Goal: Task Accomplishment & Management: Use online tool/utility

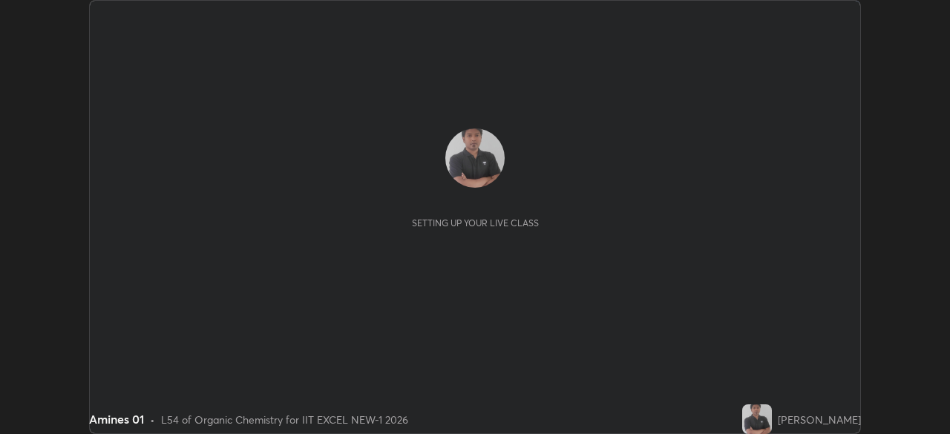
scroll to position [434, 950]
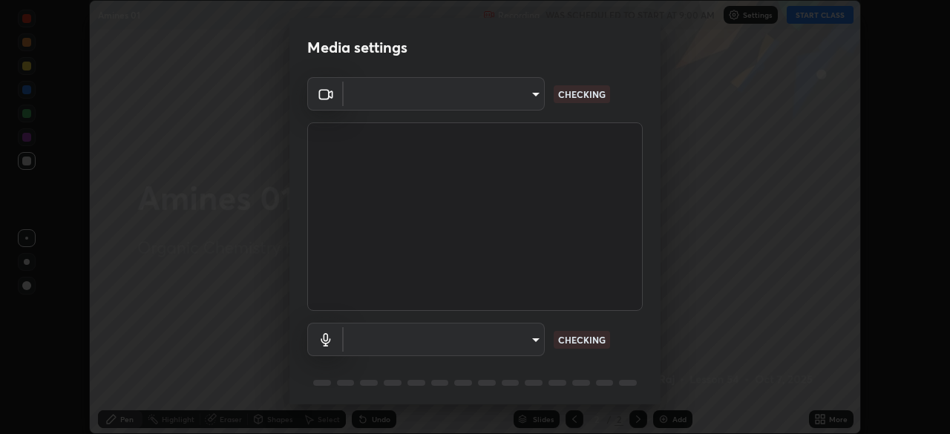
type input "4d63cd10dcc1379e9927399513255d12d620b7bbb39ca773e0f9116a90128a71"
click at [517, 338] on body "Erase all Amines 01 Recording WAS SCHEDULED TO START AT 9:00 AM Settings START …" at bounding box center [475, 217] width 950 height 434
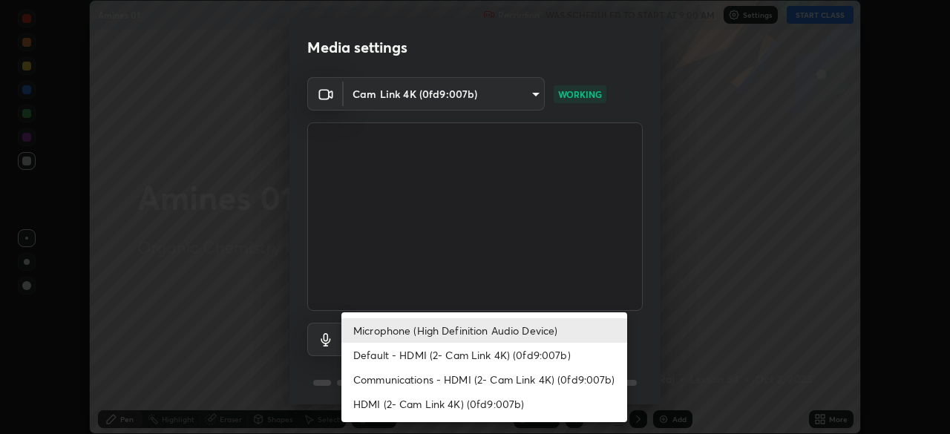
click at [490, 350] on li "Default - HDMI (2- Cam Link 4K) (0fd9:007b)" at bounding box center [484, 355] width 286 height 24
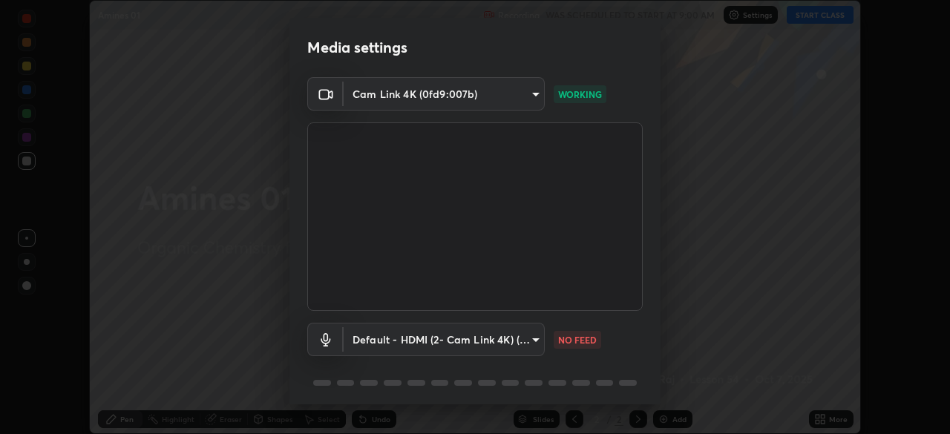
click at [493, 334] on li "Microphone (High Definition Audio Device)" at bounding box center [448, 334] width 214 height 14
type input "0c7b706223a03d4062b9f7f423a4136e5221bb0af59d3ec4d6677d070435c983"
click at [485, 326] on body "Erase all Amines 01 Recording WAS SCHEDULED TO START AT 9:00 AM Settings START …" at bounding box center [475, 217] width 950 height 434
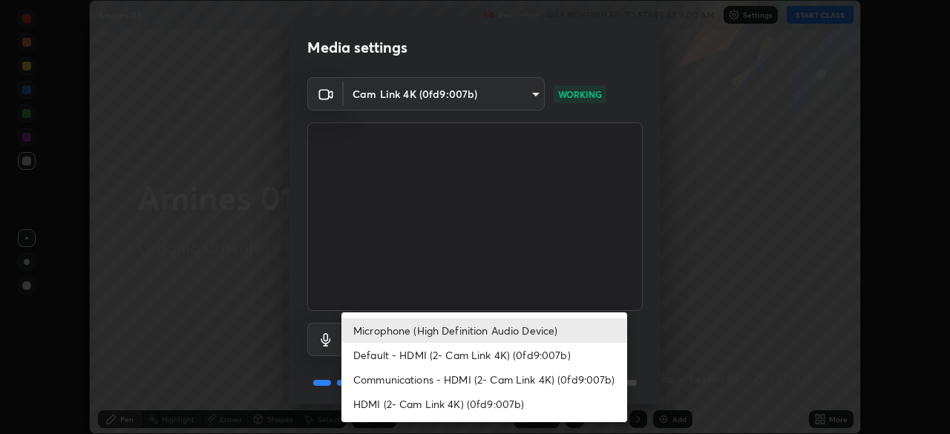
click at [577, 331] on li "Microphone (High Definition Audio Device)" at bounding box center [484, 330] width 286 height 24
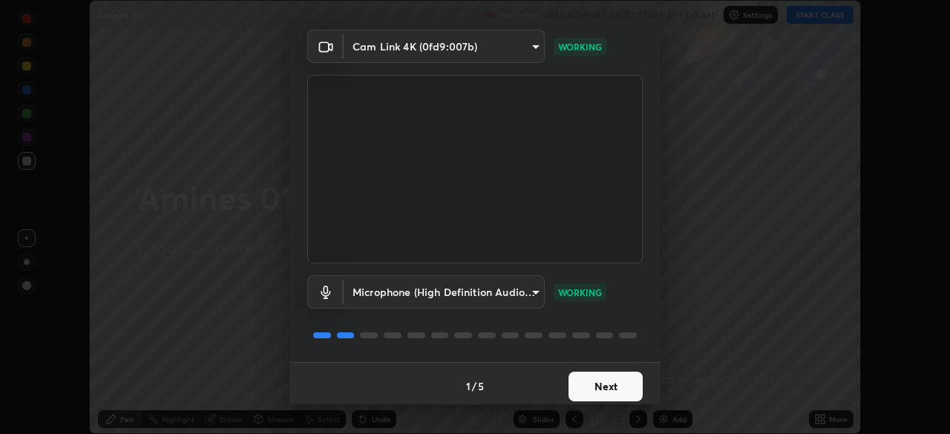
scroll to position [53, 0]
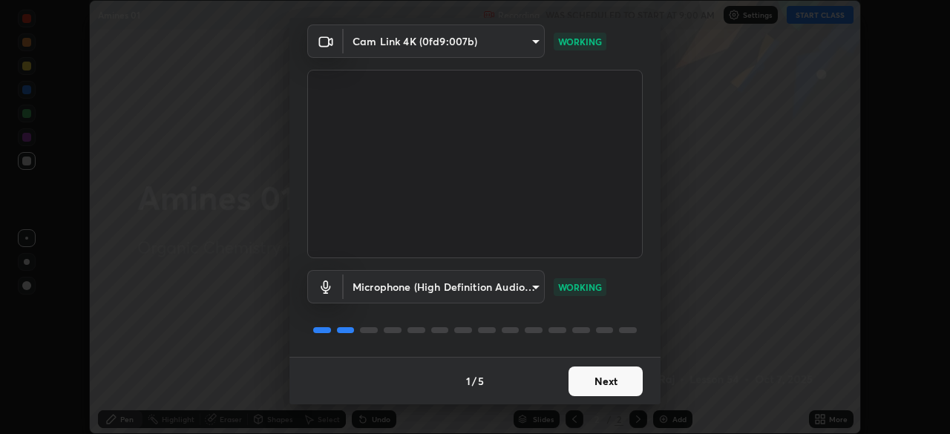
click at [615, 394] on button "Next" at bounding box center [605, 382] width 74 height 30
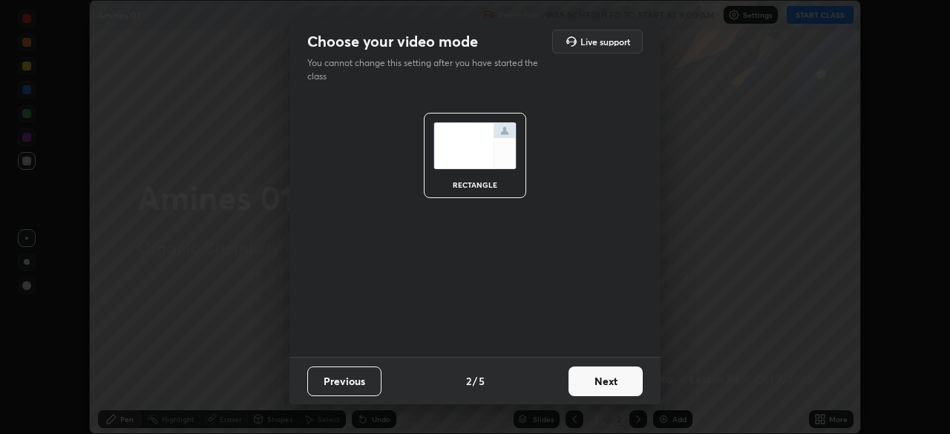
click at [619, 387] on button "Next" at bounding box center [605, 382] width 74 height 30
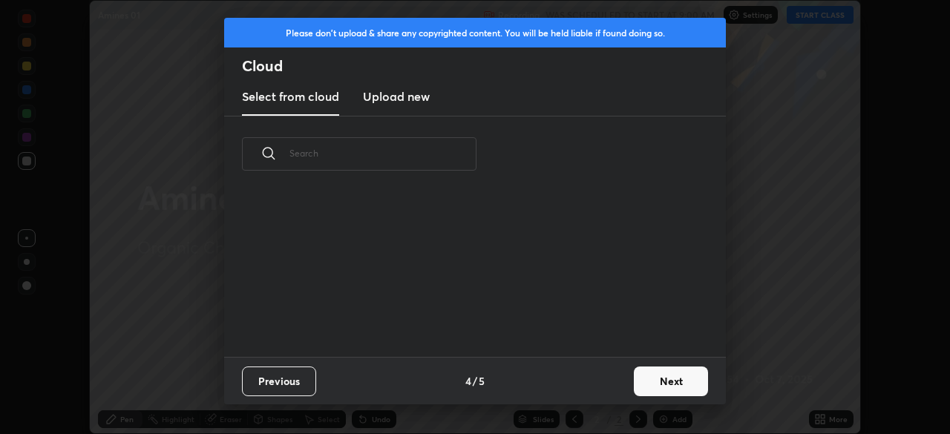
click at [622, 387] on div "Previous 4 / 5 Next" at bounding box center [475, 380] width 502 height 47
click at [637, 390] on button "Next" at bounding box center [671, 382] width 74 height 30
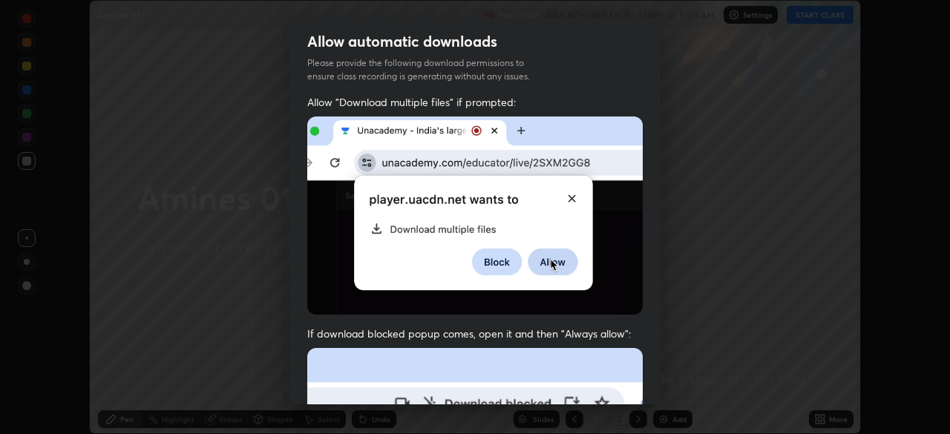
click at [646, 387] on div "Allow "Download multiple files" if prompted: If download blocked popup comes, o…" at bounding box center [474, 407] width 371 height 625
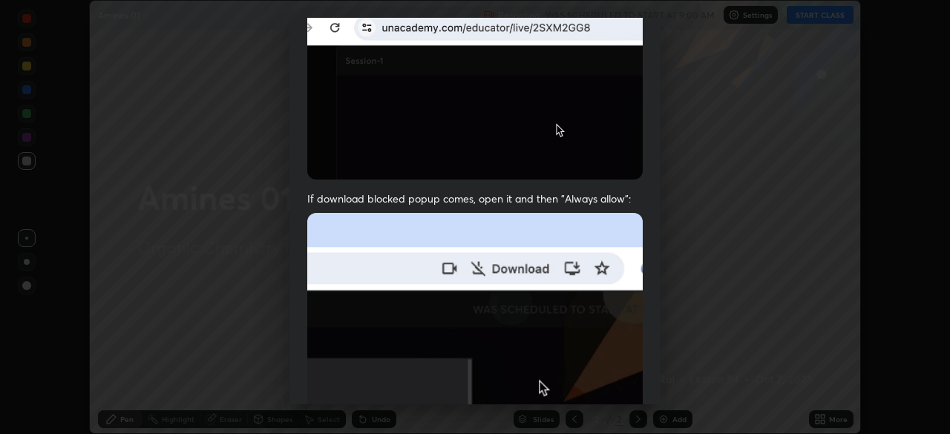
scroll to position [355, 0]
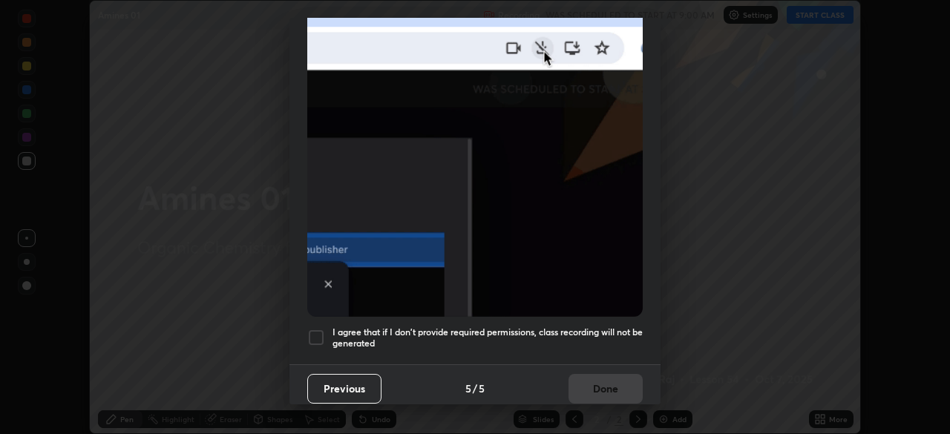
click at [318, 331] on div at bounding box center [316, 338] width 18 height 18
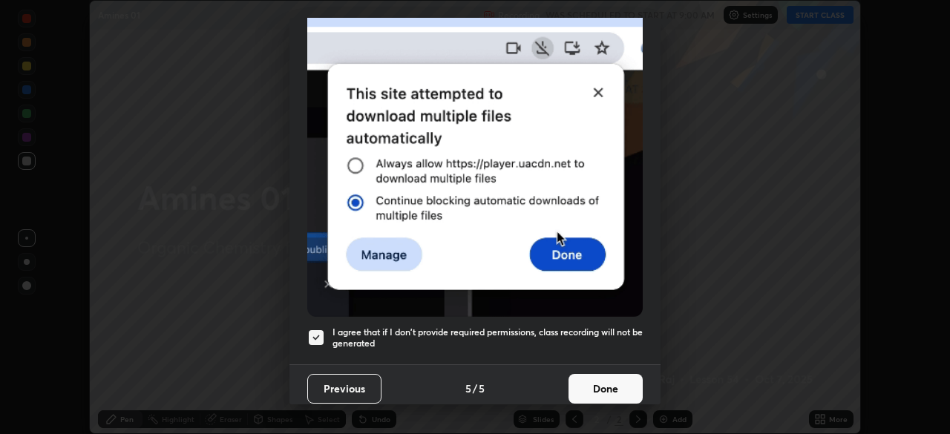
click at [595, 375] on button "Done" at bounding box center [605, 389] width 74 height 30
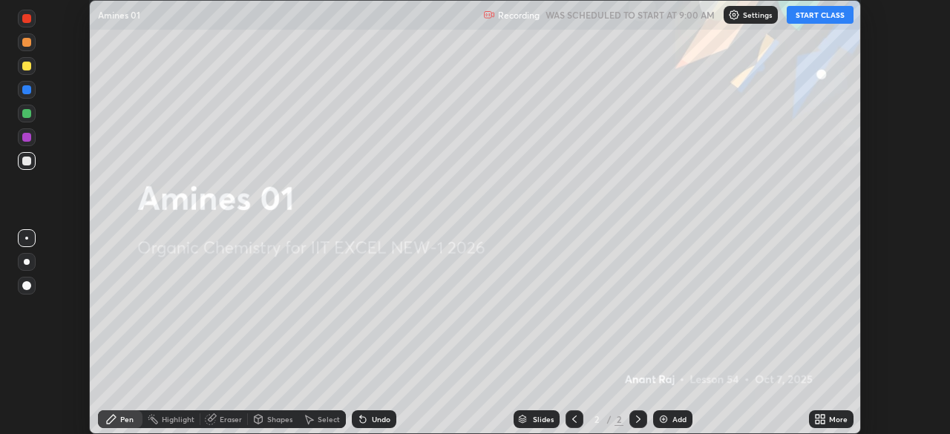
click at [815, 421] on icon at bounding box center [817, 422] width 4 height 4
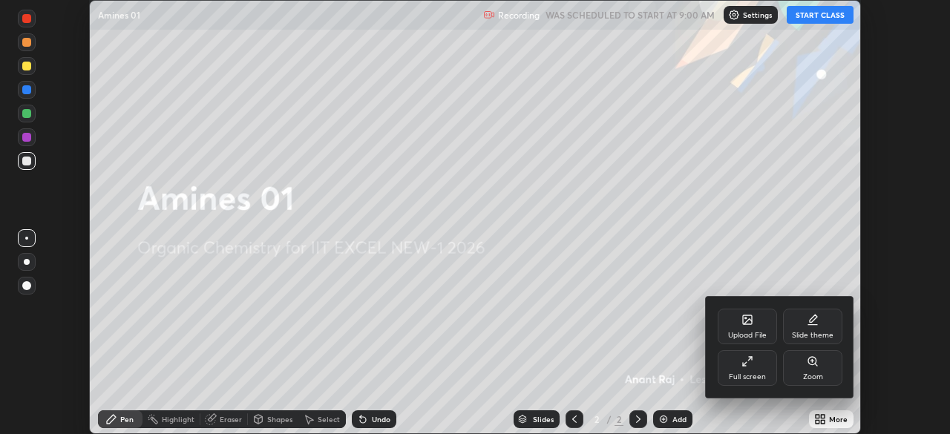
click at [744, 332] on div "Upload File" at bounding box center [747, 335] width 39 height 7
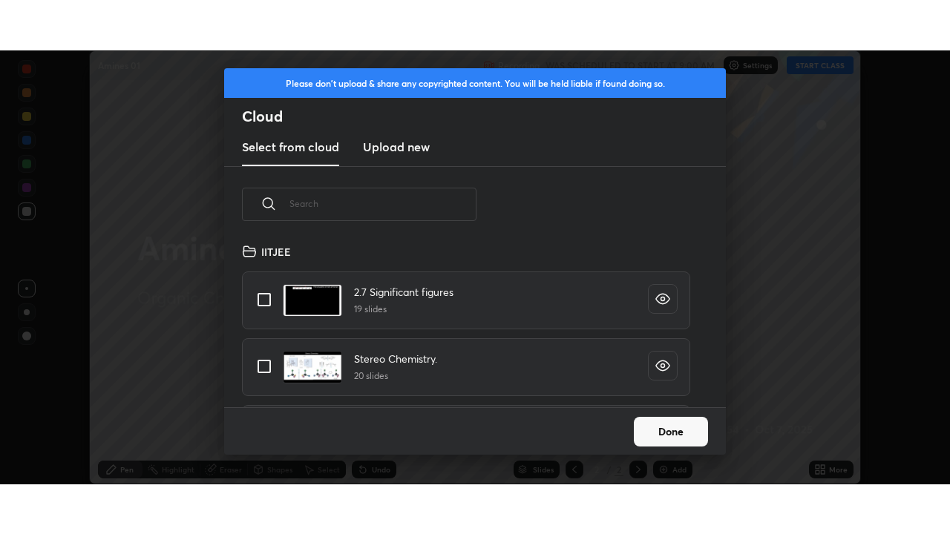
scroll to position [165, 476]
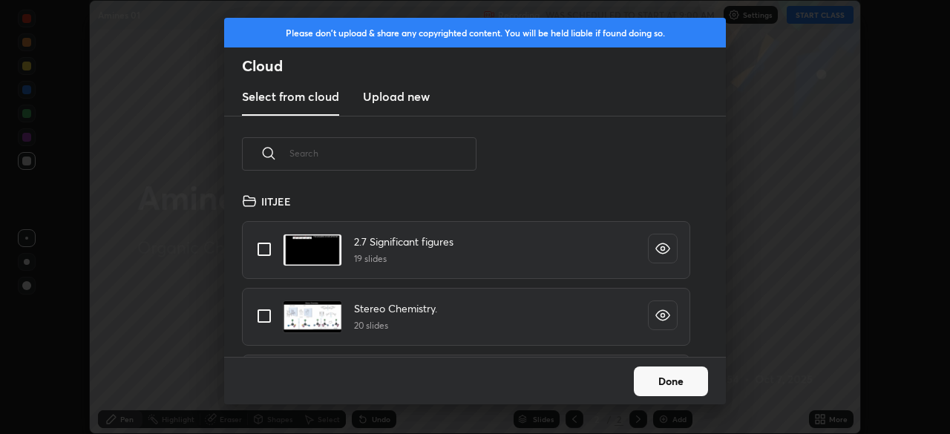
click at [409, 100] on h3 "Upload new" at bounding box center [396, 97] width 67 height 18
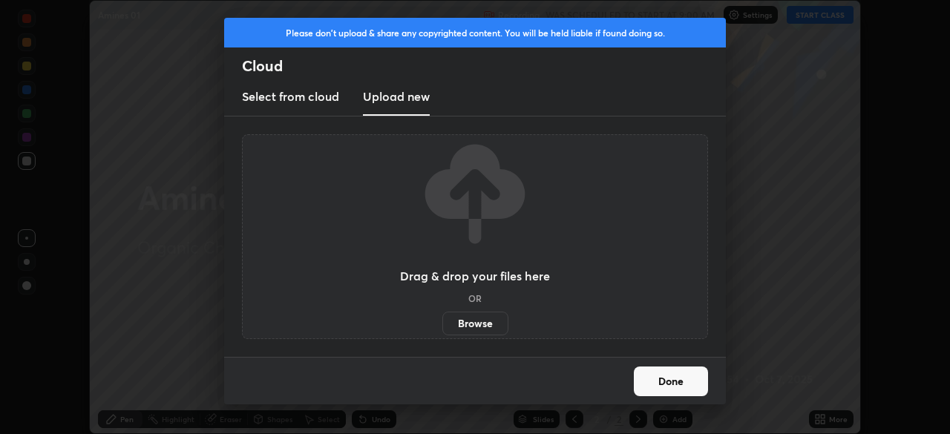
click at [462, 330] on label "Browse" at bounding box center [475, 324] width 66 height 24
click at [442, 330] on input "Browse" at bounding box center [442, 324] width 0 height 24
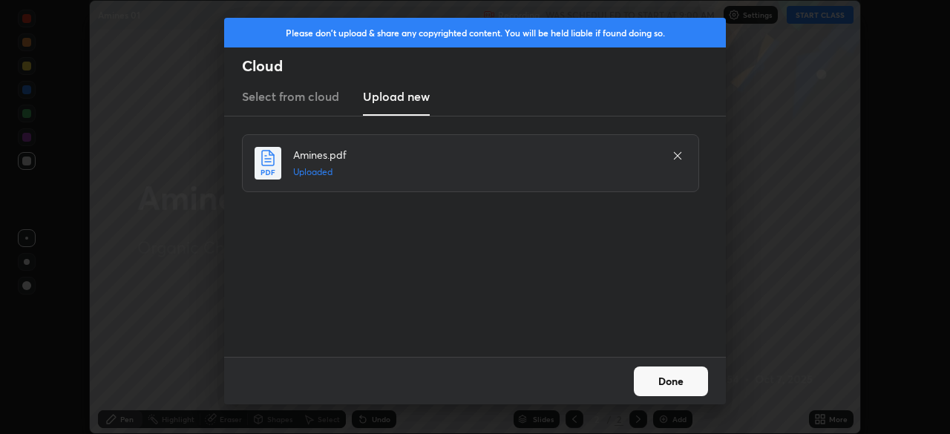
click at [678, 375] on button "Done" at bounding box center [671, 382] width 74 height 30
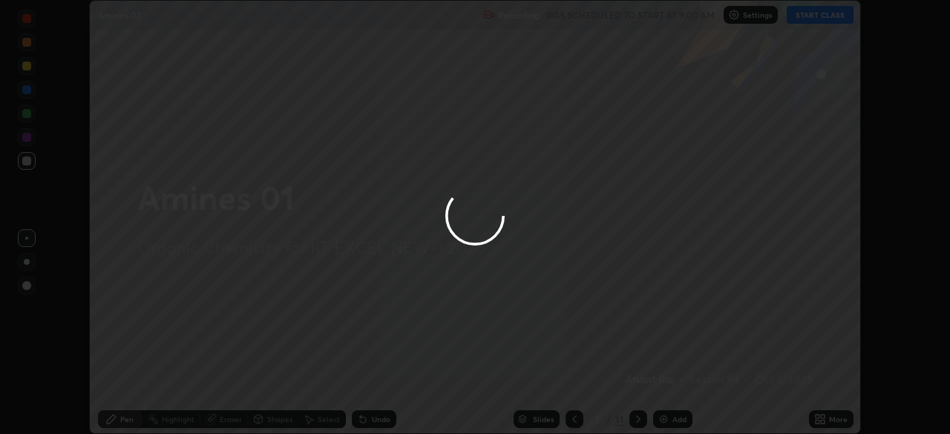
click at [815, 417] on div at bounding box center [475, 217] width 950 height 434
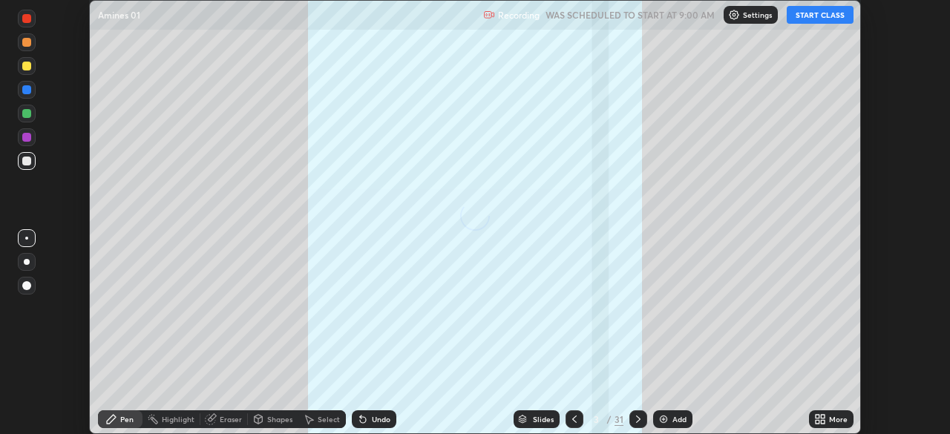
click at [816, 416] on icon at bounding box center [817, 417] width 4 height 4
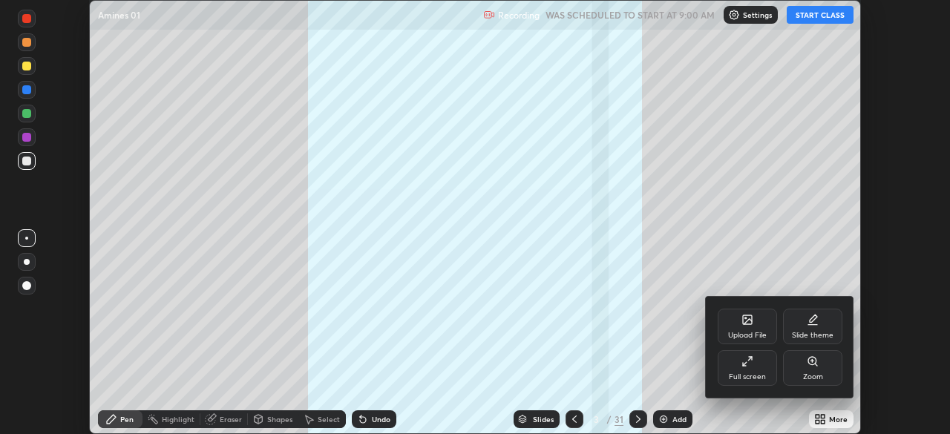
click at [738, 375] on div "Full screen" at bounding box center [747, 376] width 37 height 7
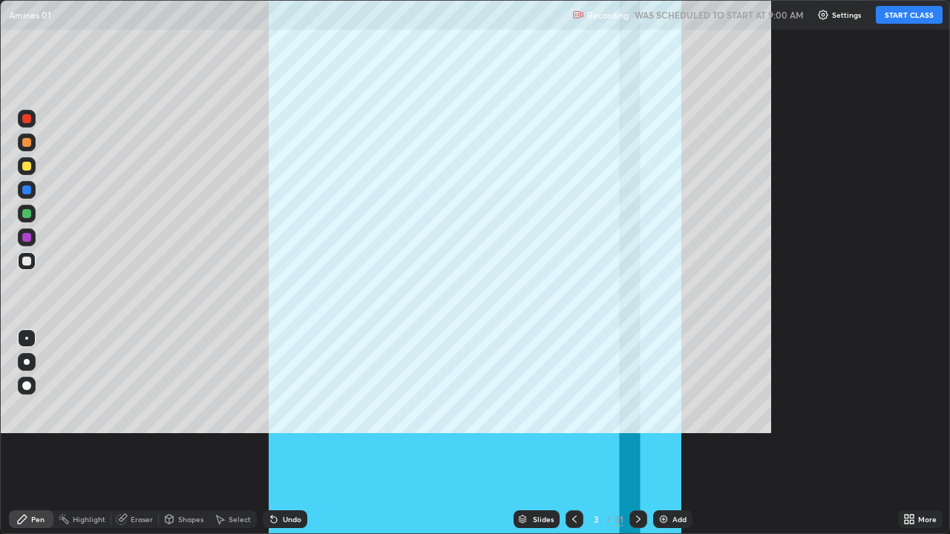
scroll to position [534, 950]
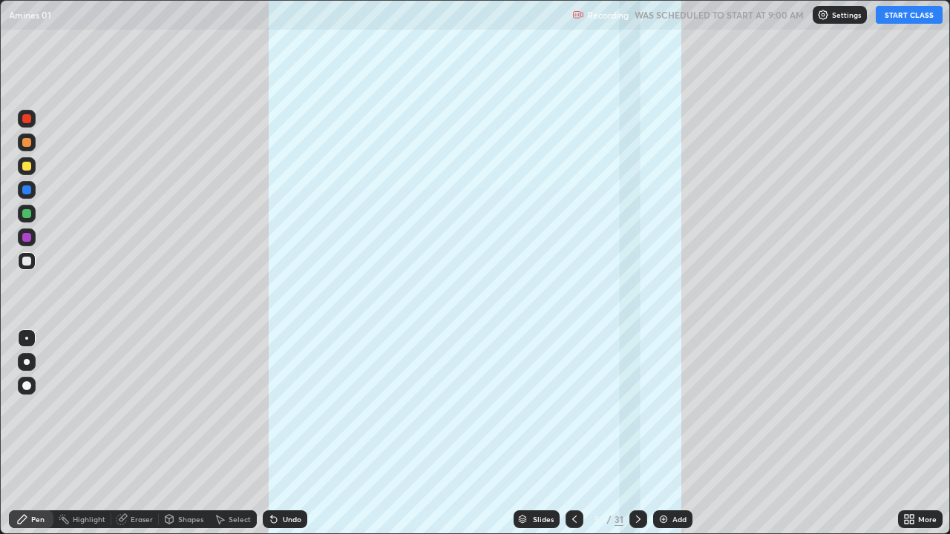
click at [907, 20] on button "START CLASS" at bounding box center [909, 15] width 67 height 18
click at [615, 433] on div "31" at bounding box center [618, 519] width 9 height 13
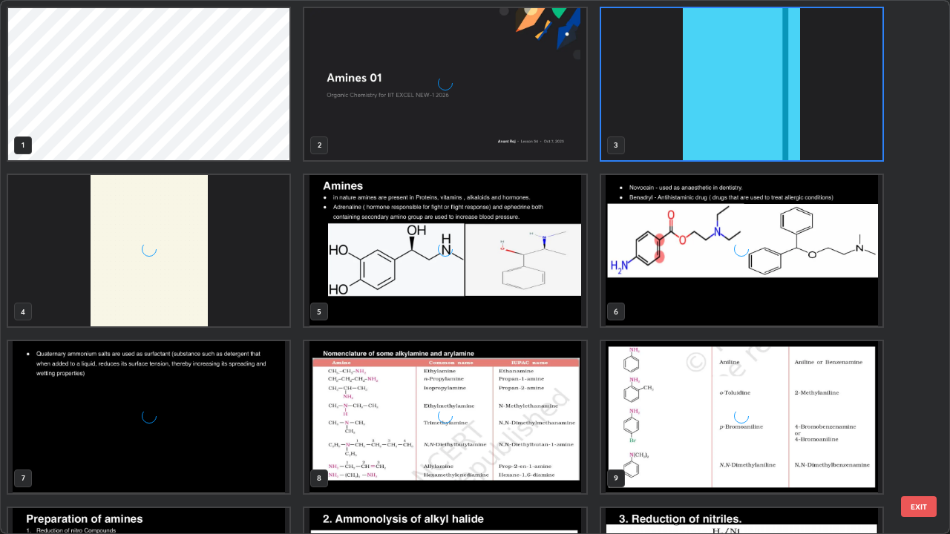
scroll to position [528, 941]
click at [529, 131] on img "grid" at bounding box center [444, 84] width 281 height 152
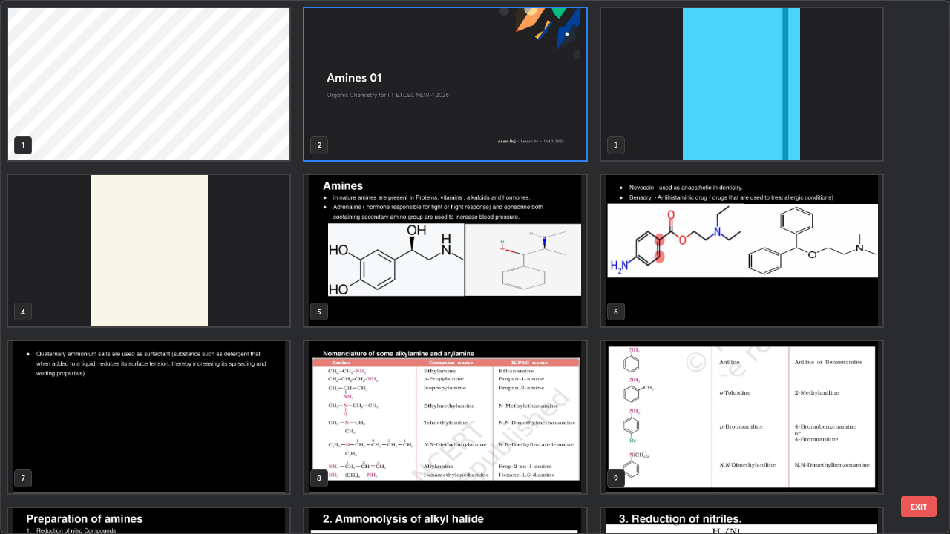
click at [535, 132] on img "grid" at bounding box center [444, 84] width 281 height 152
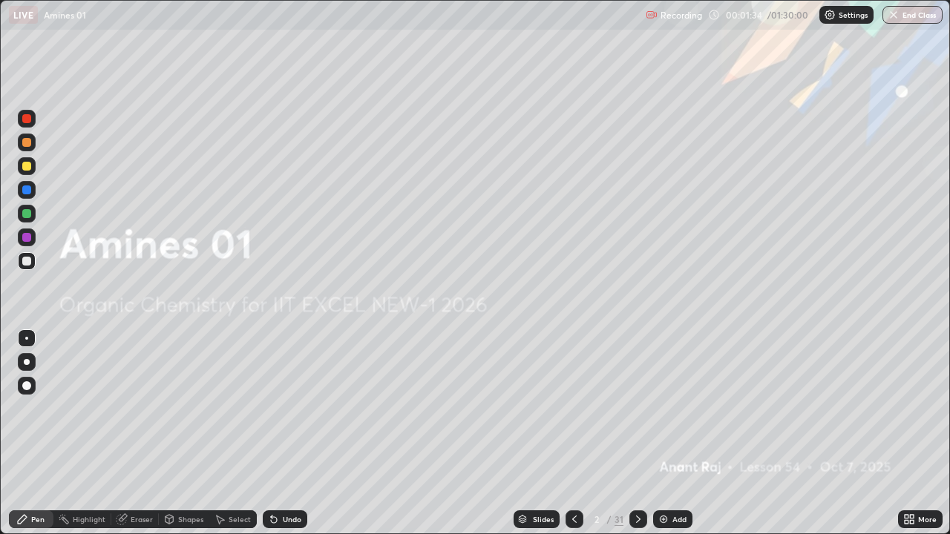
click at [661, 433] on img at bounding box center [663, 519] width 12 height 12
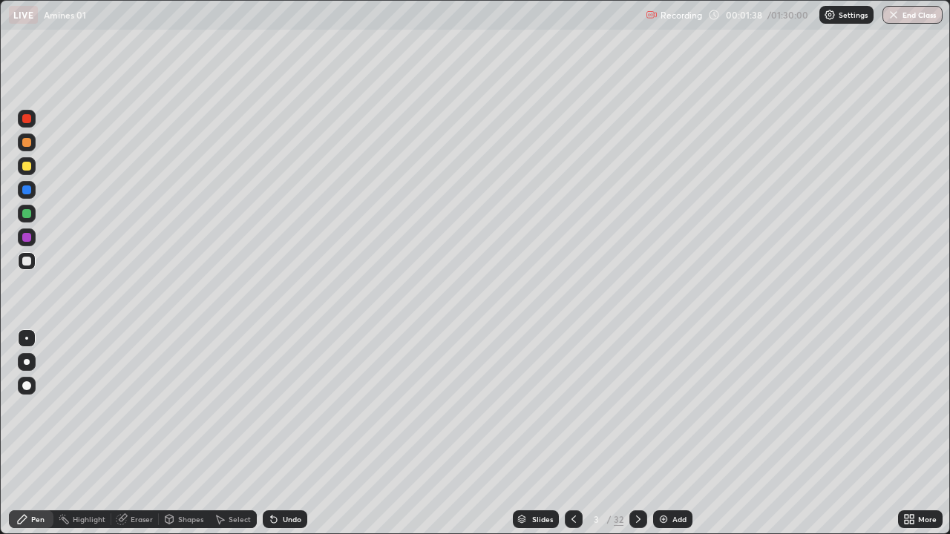
click at [29, 264] on div at bounding box center [26, 261] width 9 height 9
click at [287, 433] on div "Undo" at bounding box center [292, 519] width 19 height 7
click at [289, 433] on div "Undo" at bounding box center [292, 519] width 19 height 7
click at [283, 433] on div "Undo" at bounding box center [292, 519] width 19 height 7
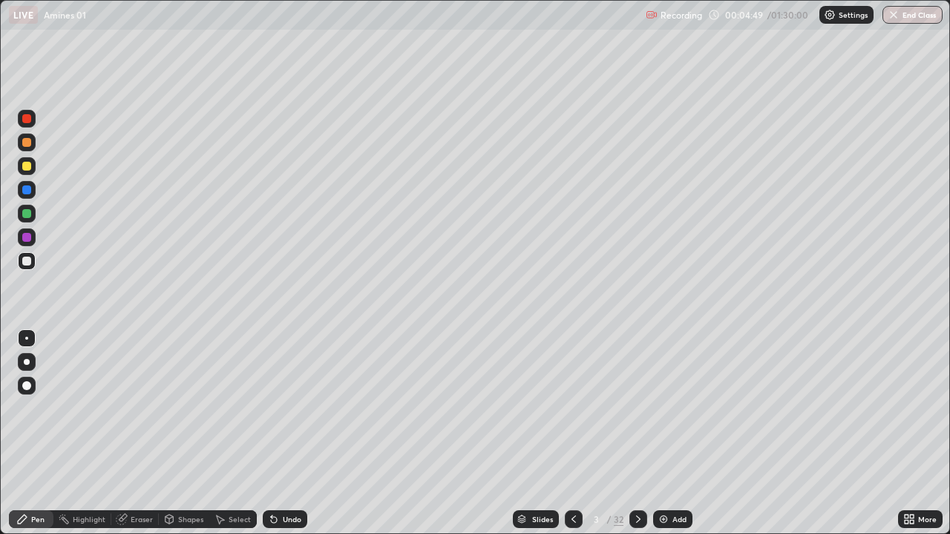
click at [637, 433] on icon at bounding box center [638, 519] width 12 height 12
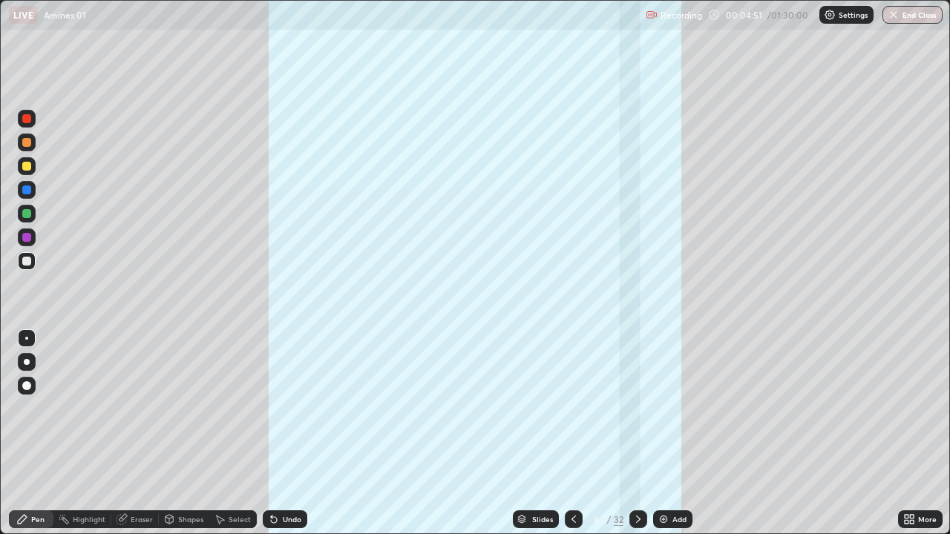
click at [639, 433] on div at bounding box center [638, 519] width 18 height 18
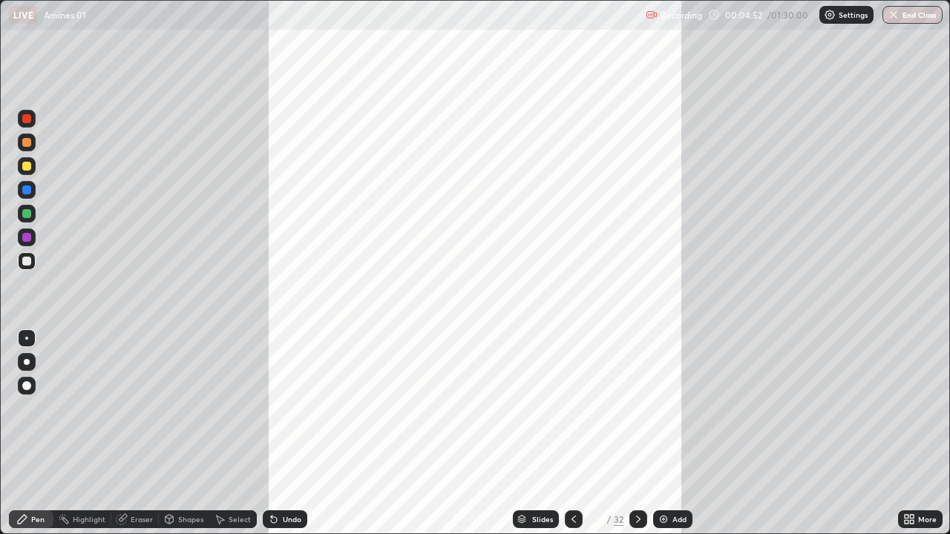
click at [643, 433] on div at bounding box center [638, 519] width 18 height 18
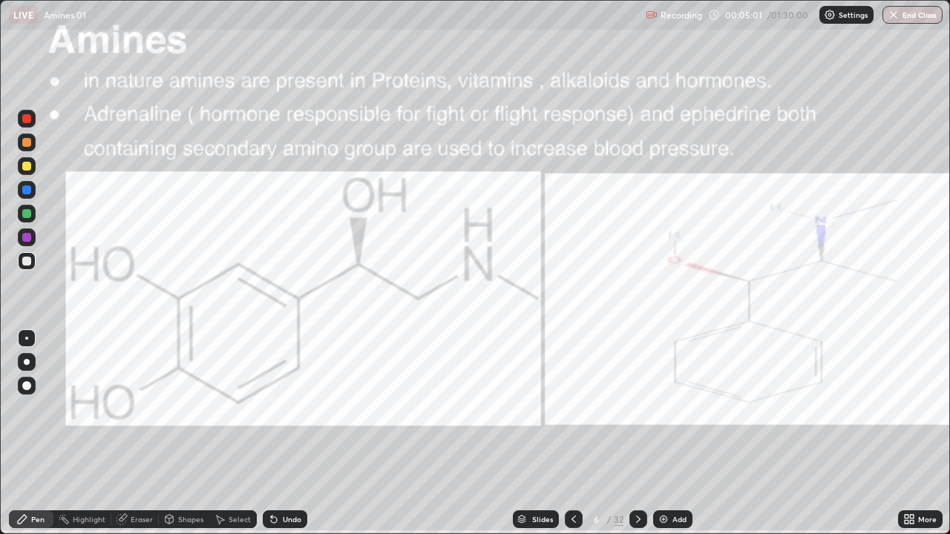
click at [26, 119] on div at bounding box center [26, 118] width 9 height 9
click at [636, 433] on icon at bounding box center [638, 519] width 12 height 12
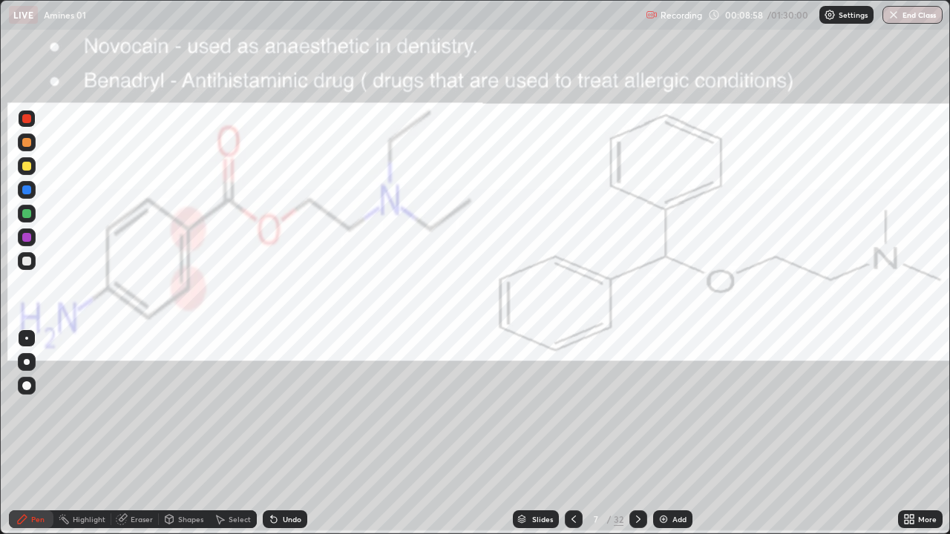
click at [273, 433] on icon at bounding box center [274, 520] width 6 height 6
click at [271, 433] on icon at bounding box center [274, 520] width 6 height 6
click at [280, 433] on div "Undo" at bounding box center [285, 519] width 45 height 18
click at [272, 433] on icon at bounding box center [274, 520] width 6 height 6
click at [633, 433] on div at bounding box center [638, 519] width 18 height 18
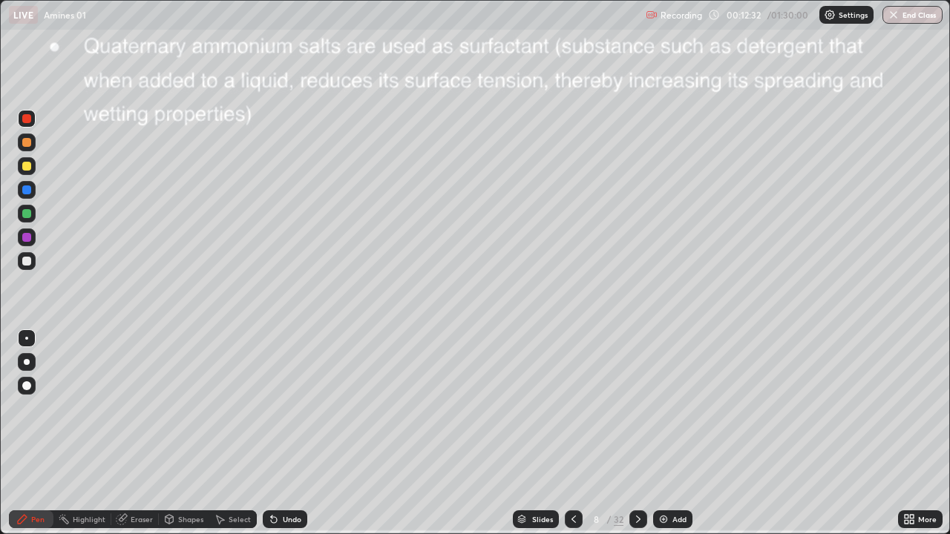
click at [572, 433] on icon at bounding box center [574, 519] width 12 height 12
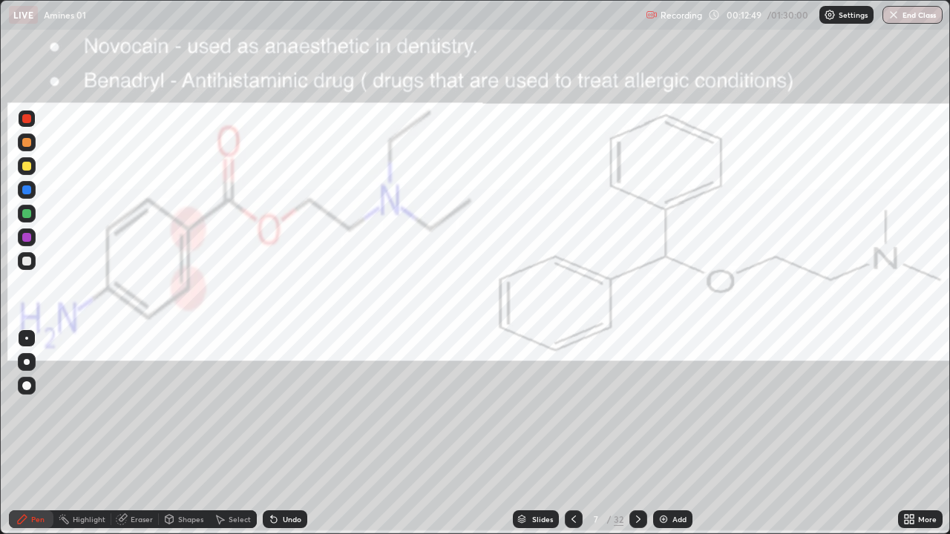
click at [637, 433] on icon at bounding box center [638, 519] width 12 height 12
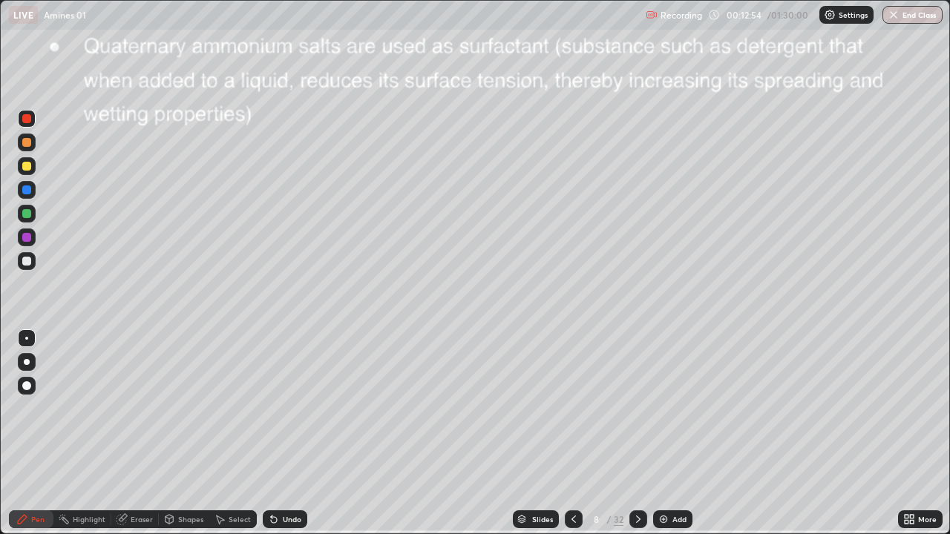
click at [30, 165] on div at bounding box center [26, 166] width 9 height 9
click at [271, 433] on icon at bounding box center [274, 520] width 6 height 6
click at [272, 433] on icon at bounding box center [274, 520] width 6 height 6
click at [271, 433] on icon at bounding box center [274, 520] width 6 height 6
click at [637, 433] on icon at bounding box center [638, 519] width 12 height 12
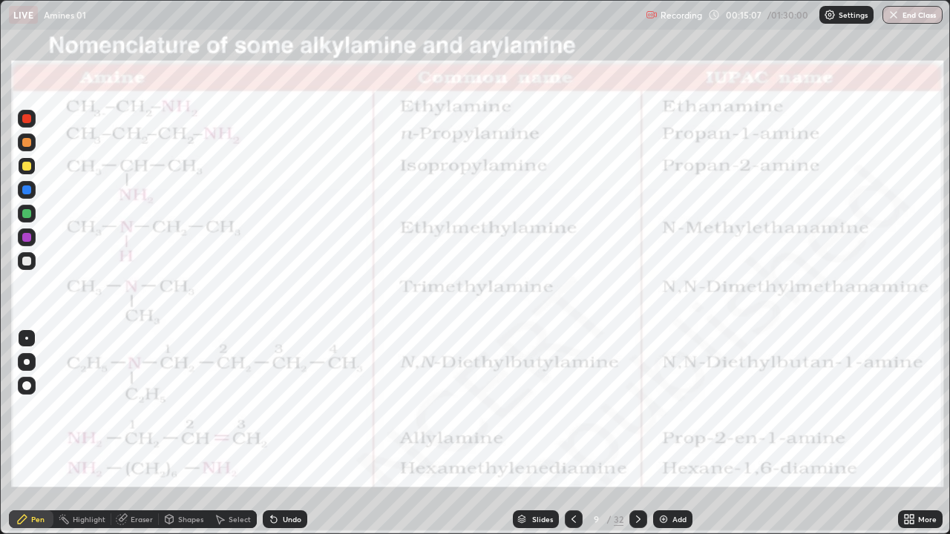
click at [571, 433] on icon at bounding box center [574, 519] width 12 height 12
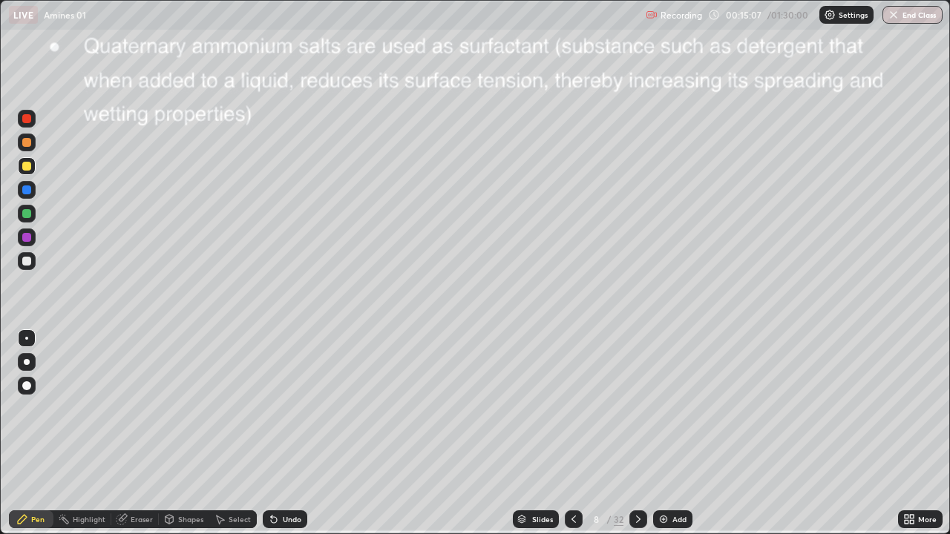
click at [571, 433] on icon at bounding box center [574, 519] width 12 height 12
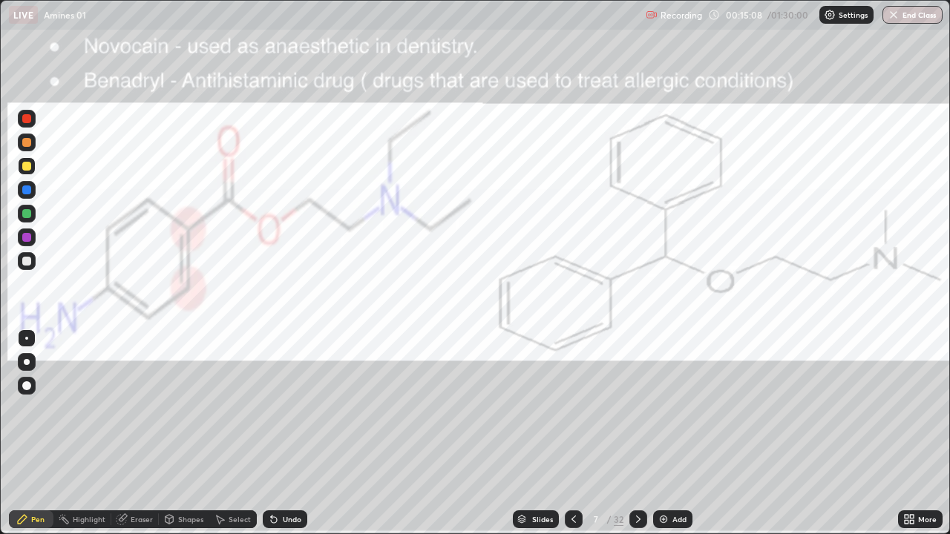
click at [572, 433] on icon at bounding box center [574, 519] width 12 height 12
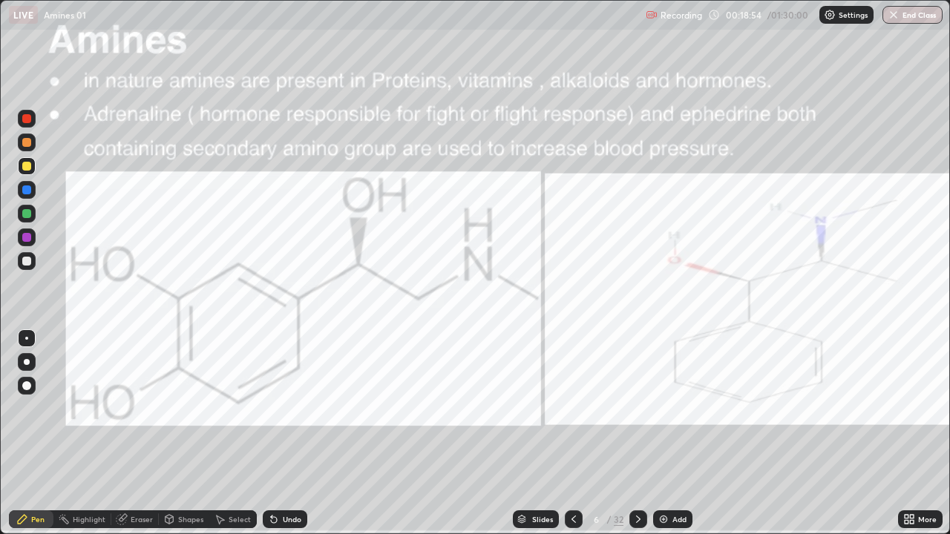
click at [634, 433] on div at bounding box center [638, 520] width 18 height 30
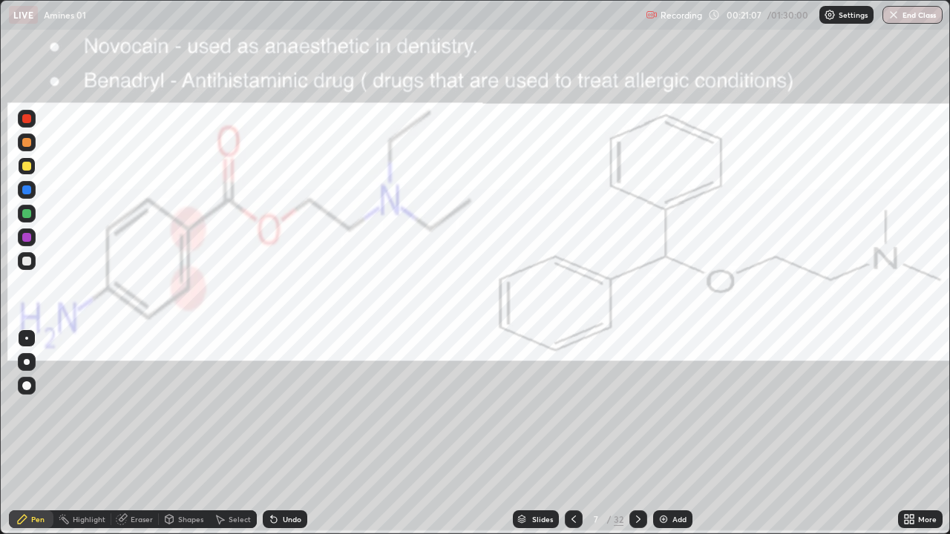
click at [639, 433] on icon at bounding box center [638, 519] width 12 height 12
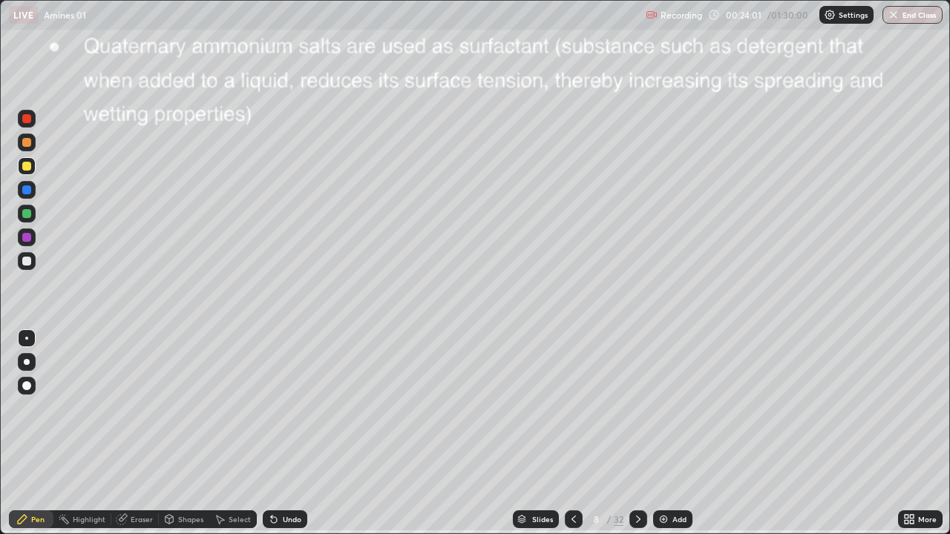
click at [637, 433] on icon at bounding box center [638, 519] width 12 height 12
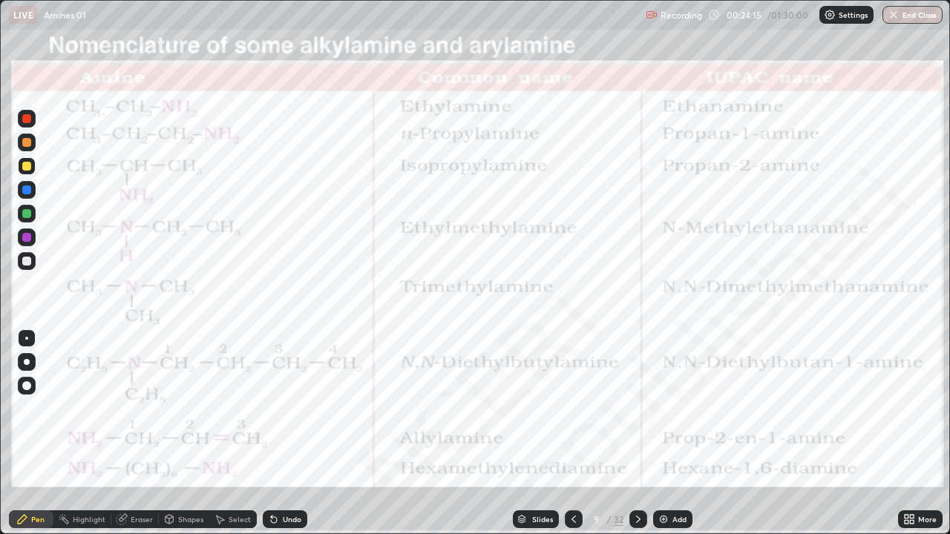
click at [46, 433] on div "Pen" at bounding box center [31, 519] width 45 height 18
click at [35, 123] on div at bounding box center [27, 119] width 18 height 18
click at [29, 168] on div at bounding box center [26, 166] width 9 height 9
click at [277, 433] on div "Undo" at bounding box center [285, 519] width 45 height 18
click at [27, 122] on div at bounding box center [26, 118] width 9 height 9
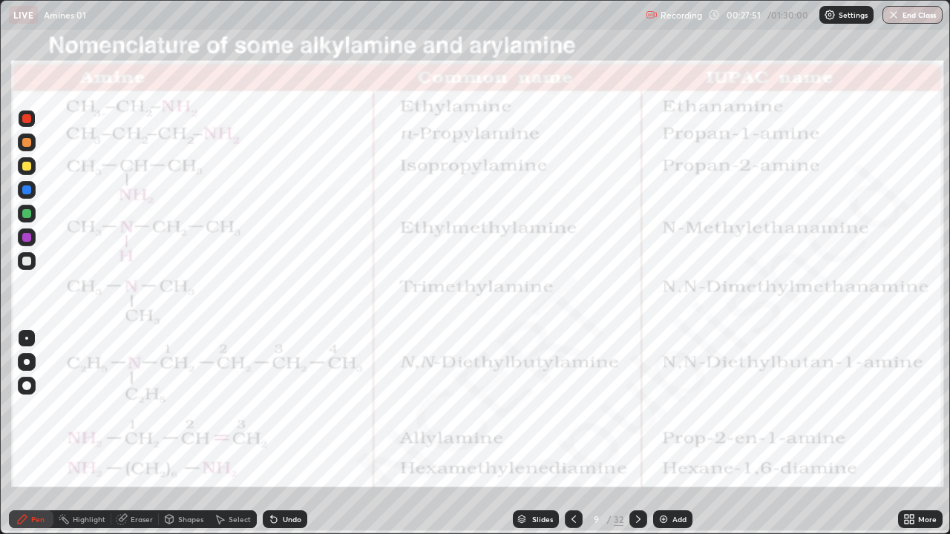
click at [278, 433] on div "Undo" at bounding box center [285, 519] width 45 height 18
click at [637, 433] on icon at bounding box center [638, 519] width 12 height 12
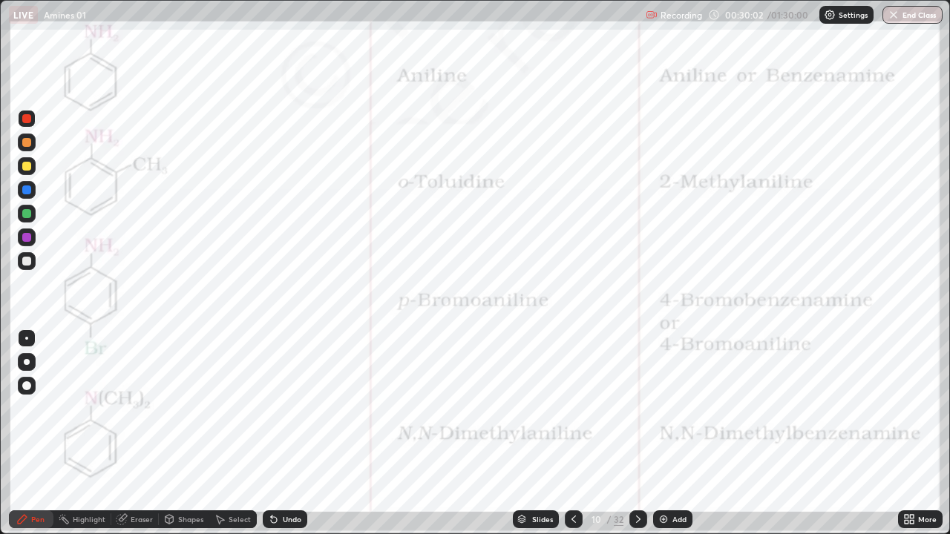
click at [574, 433] on icon at bounding box center [574, 519] width 12 height 12
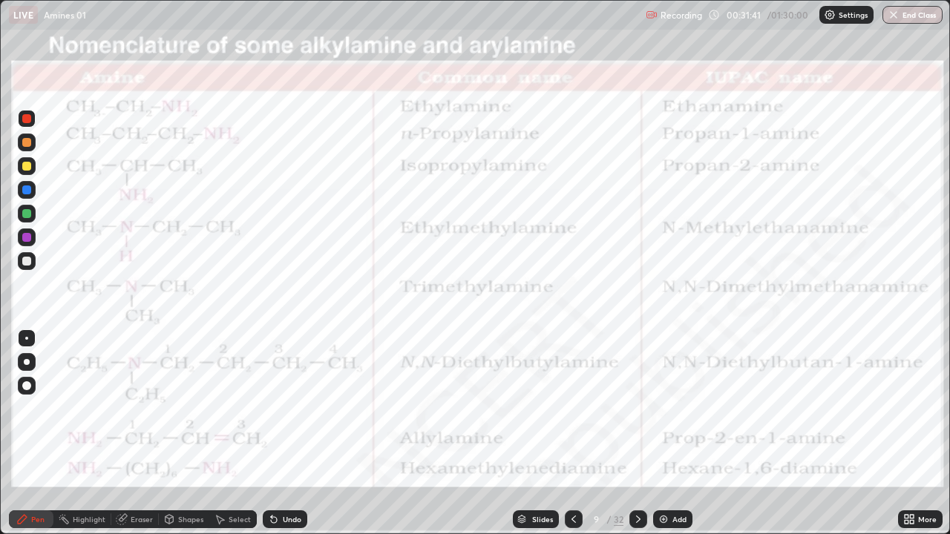
click at [639, 433] on icon at bounding box center [638, 519] width 12 height 12
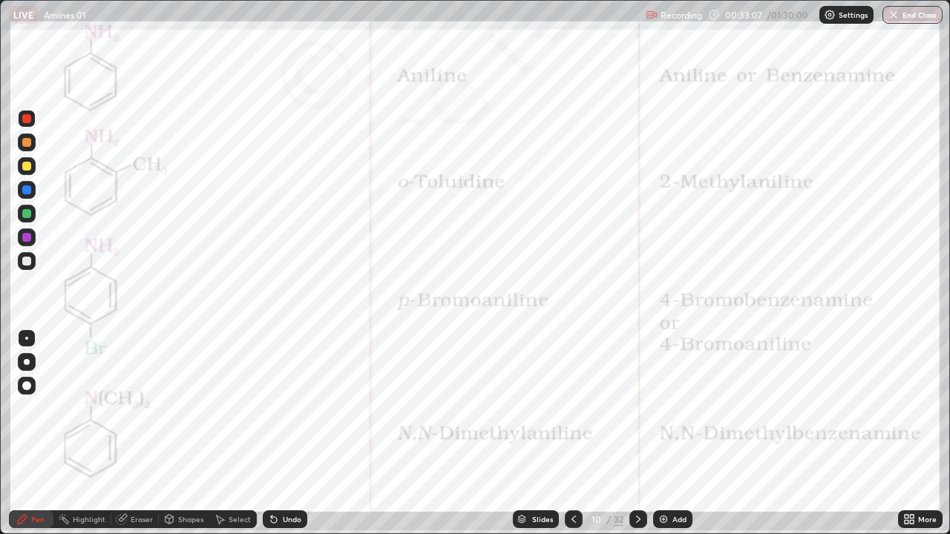
click at [637, 433] on icon at bounding box center [638, 519] width 4 height 7
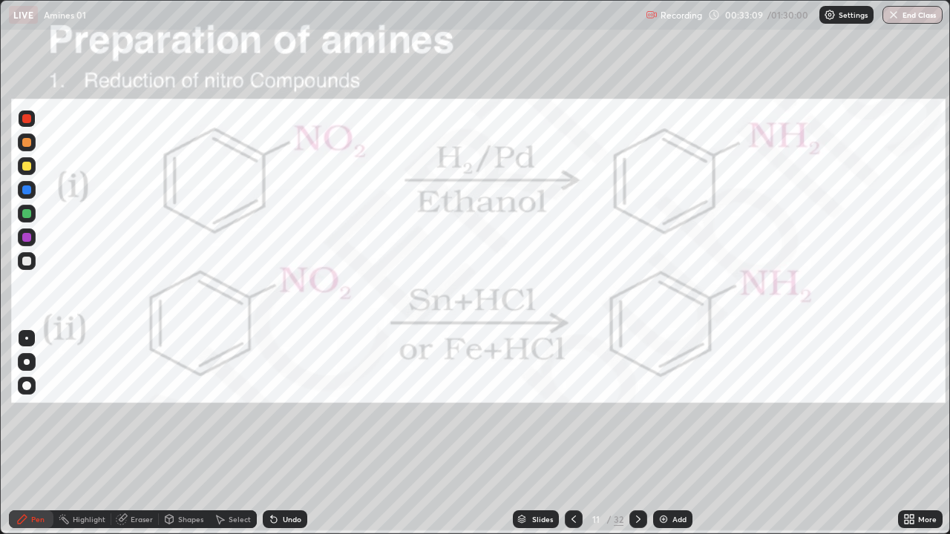
click at [572, 433] on icon at bounding box center [574, 519] width 12 height 12
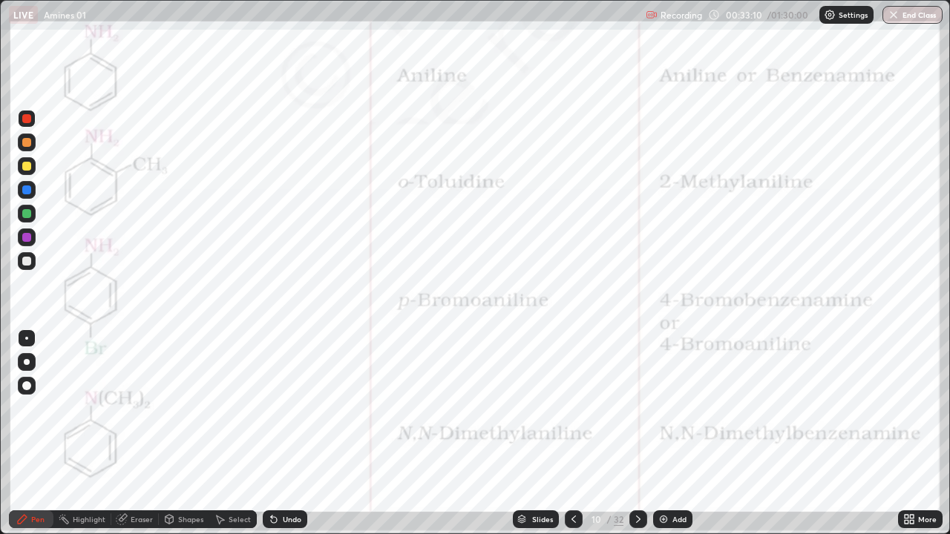
click at [572, 433] on icon at bounding box center [574, 519] width 12 height 12
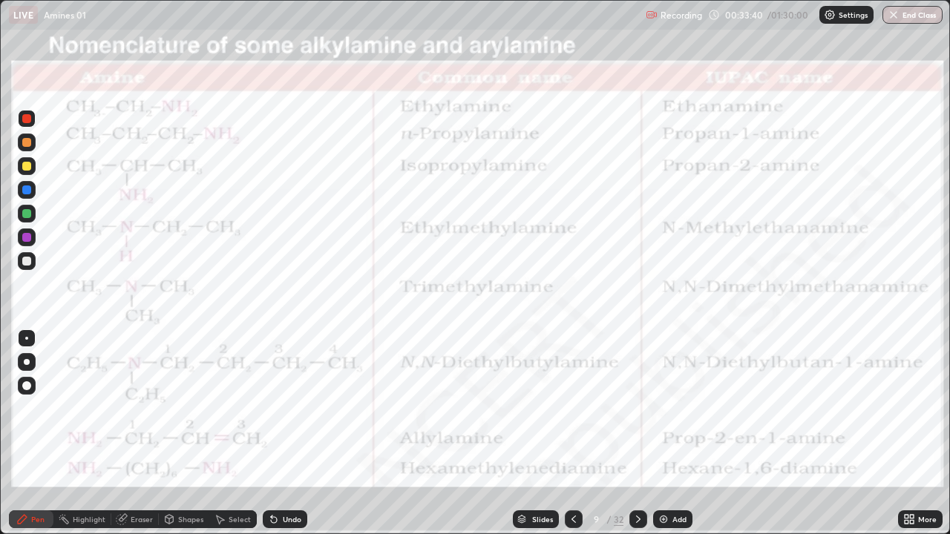
click at [637, 433] on icon at bounding box center [638, 519] width 12 height 12
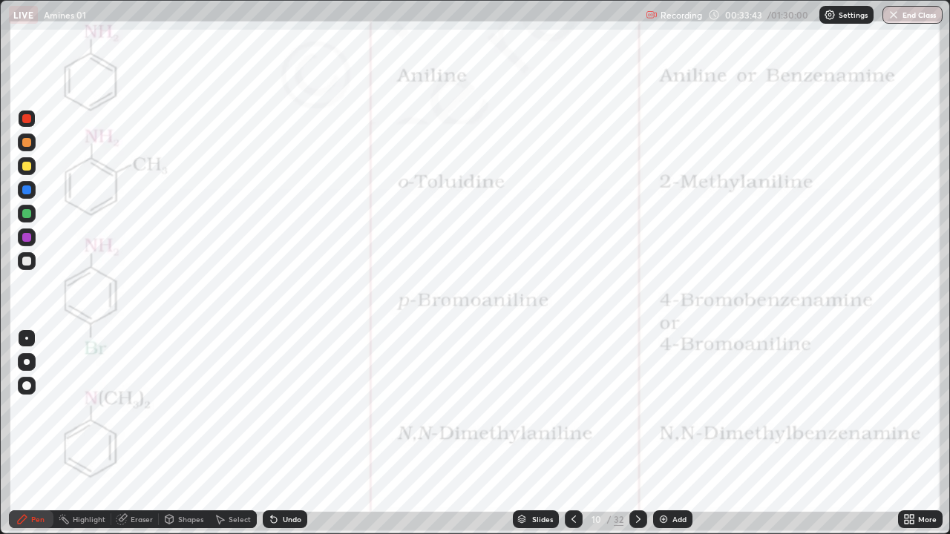
click at [635, 433] on icon at bounding box center [638, 519] width 12 height 12
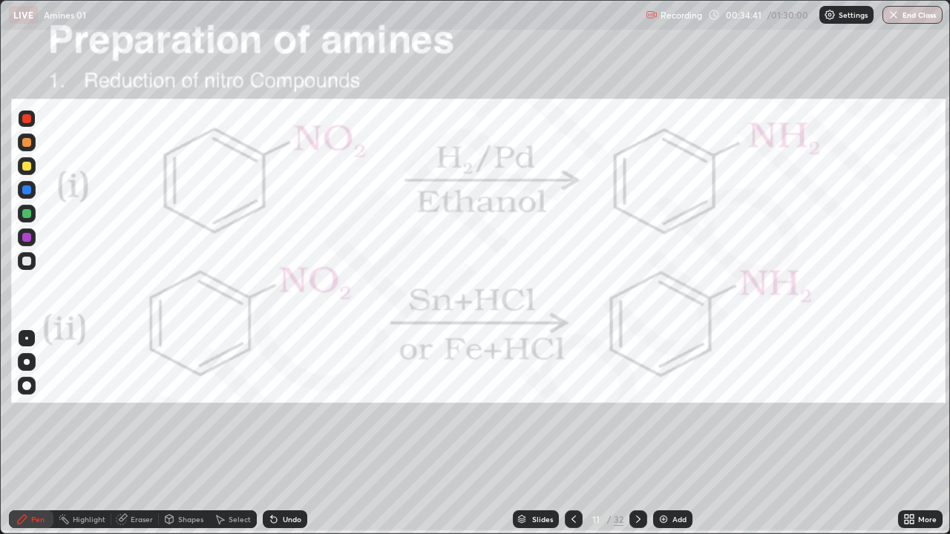
click at [27, 122] on div at bounding box center [26, 118] width 9 height 9
click at [661, 433] on img at bounding box center [663, 519] width 12 height 12
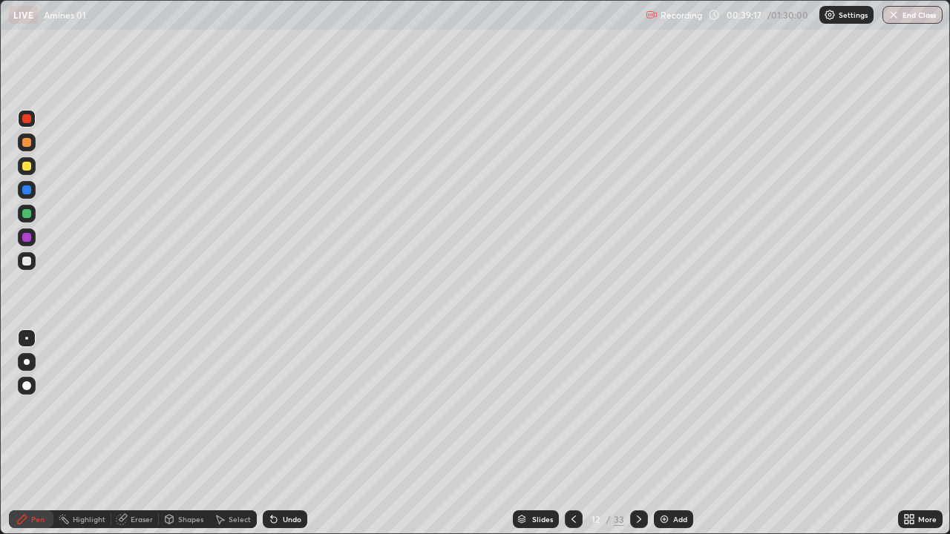
click at [29, 263] on div at bounding box center [26, 261] width 9 height 9
click at [286, 433] on div "Undo" at bounding box center [292, 519] width 19 height 7
click at [26, 167] on div at bounding box center [26, 166] width 9 height 9
click at [33, 168] on div at bounding box center [27, 166] width 18 height 18
click at [907, 11] on button "End Class" at bounding box center [912, 15] width 60 height 18
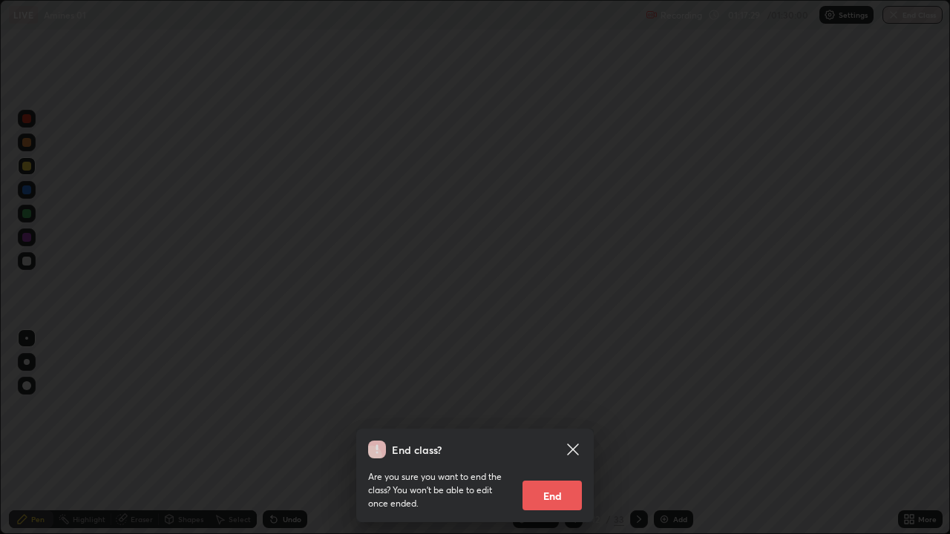
click at [554, 433] on button "End" at bounding box center [551, 496] width 59 height 30
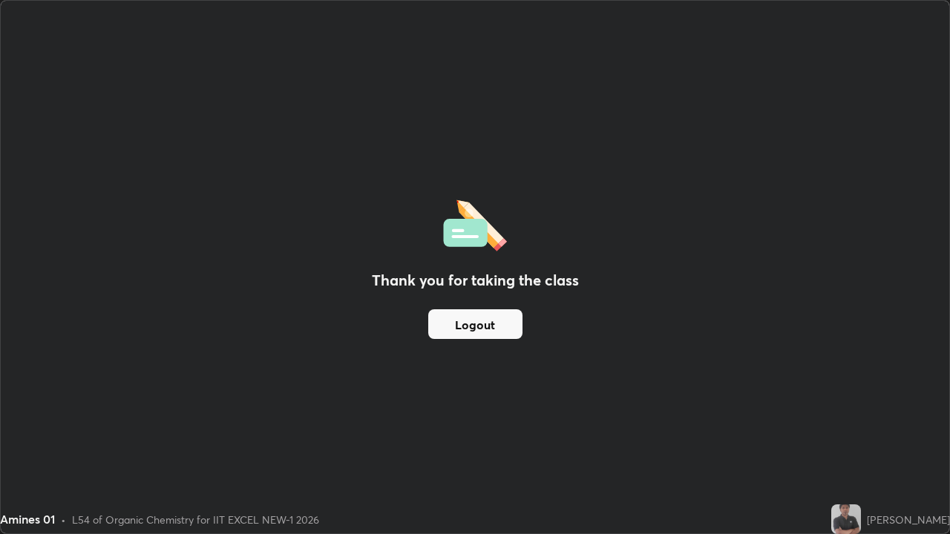
click at [497, 320] on button "Logout" at bounding box center [475, 324] width 94 height 30
